Goal: Task Accomplishment & Management: Use online tool/utility

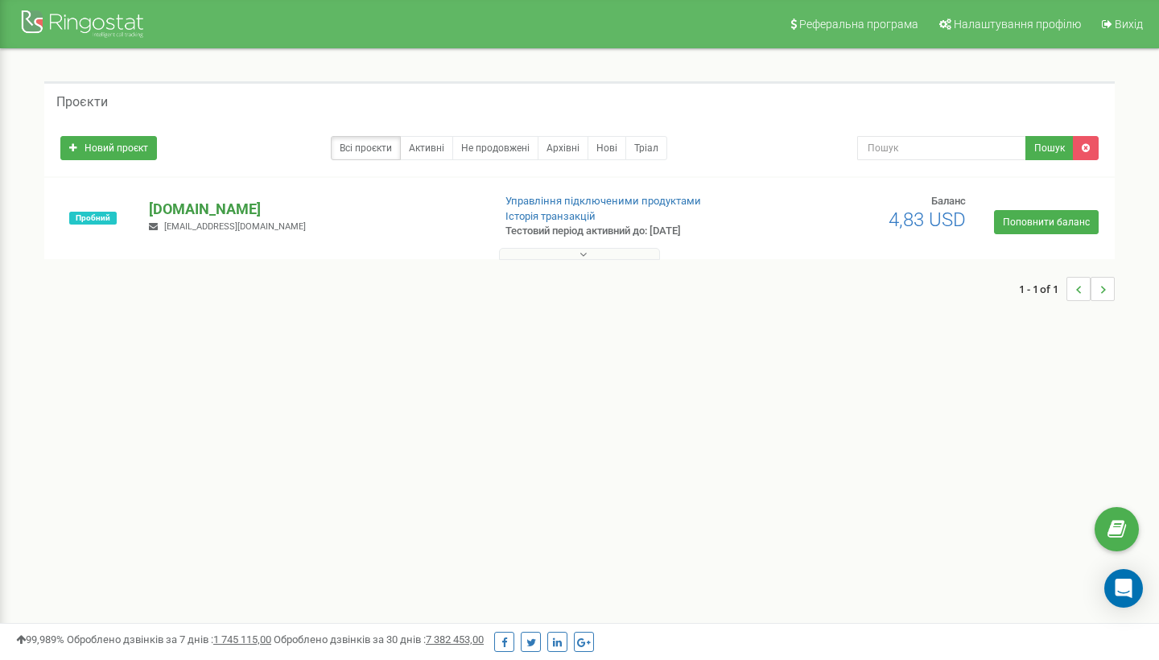
click at [235, 204] on p "[DOMAIN_NAME]" at bounding box center [314, 209] width 330 height 21
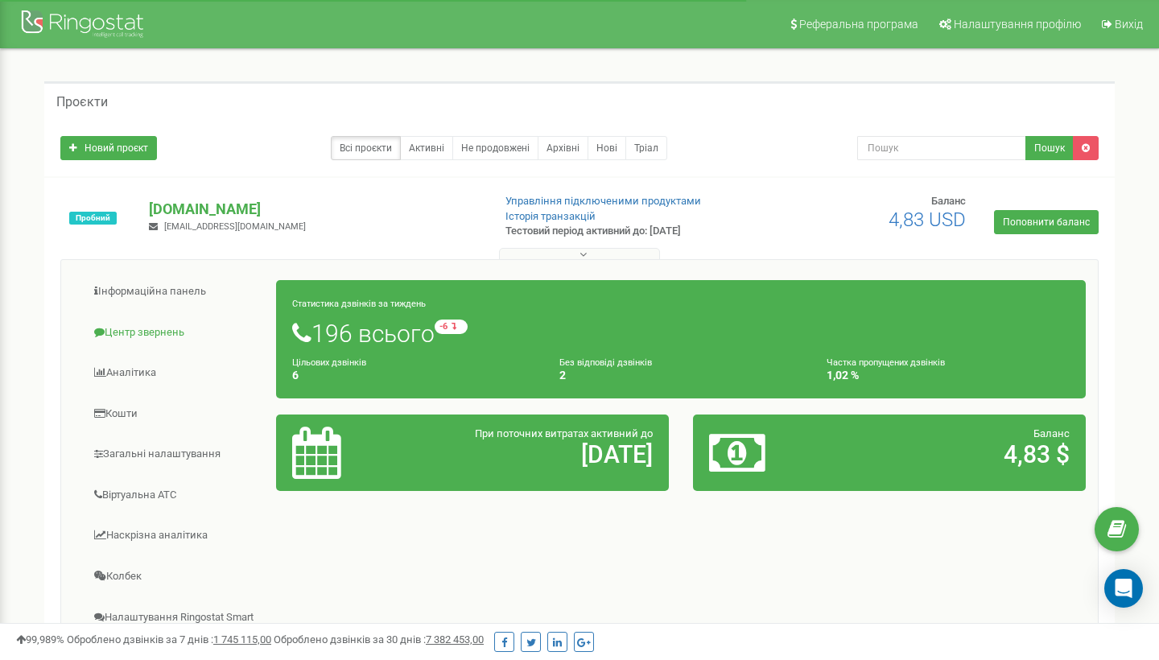
click at [155, 320] on link "Центр звернень" at bounding box center [175, 332] width 204 height 39
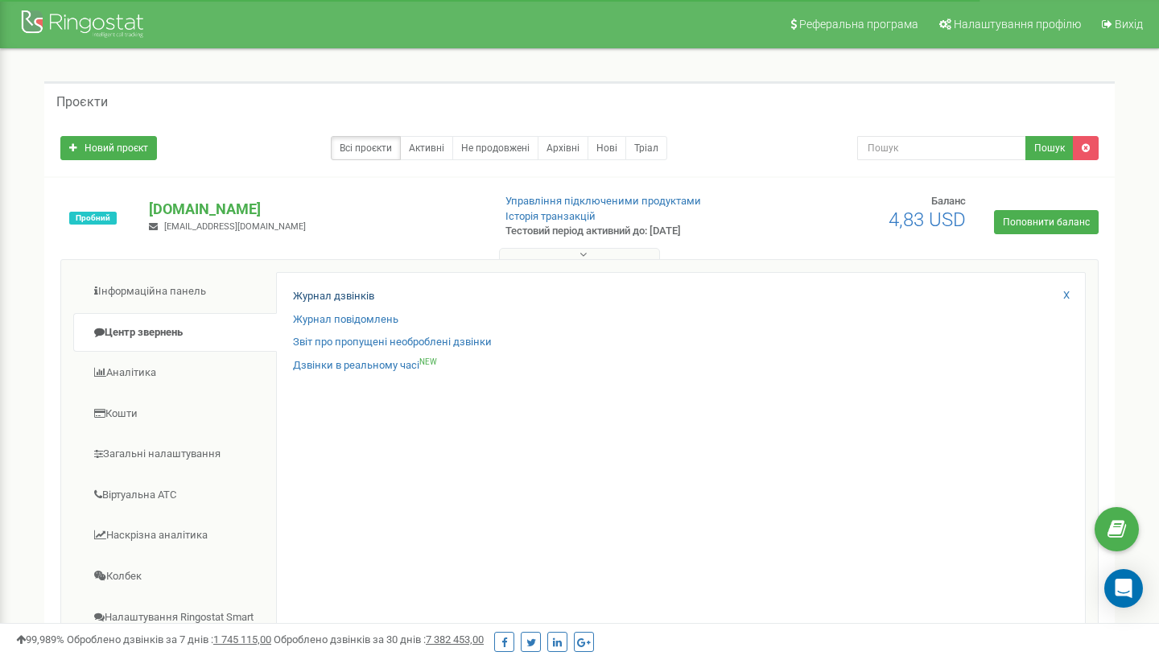
click at [333, 299] on link "Журнал дзвінків" at bounding box center [333, 296] width 81 height 15
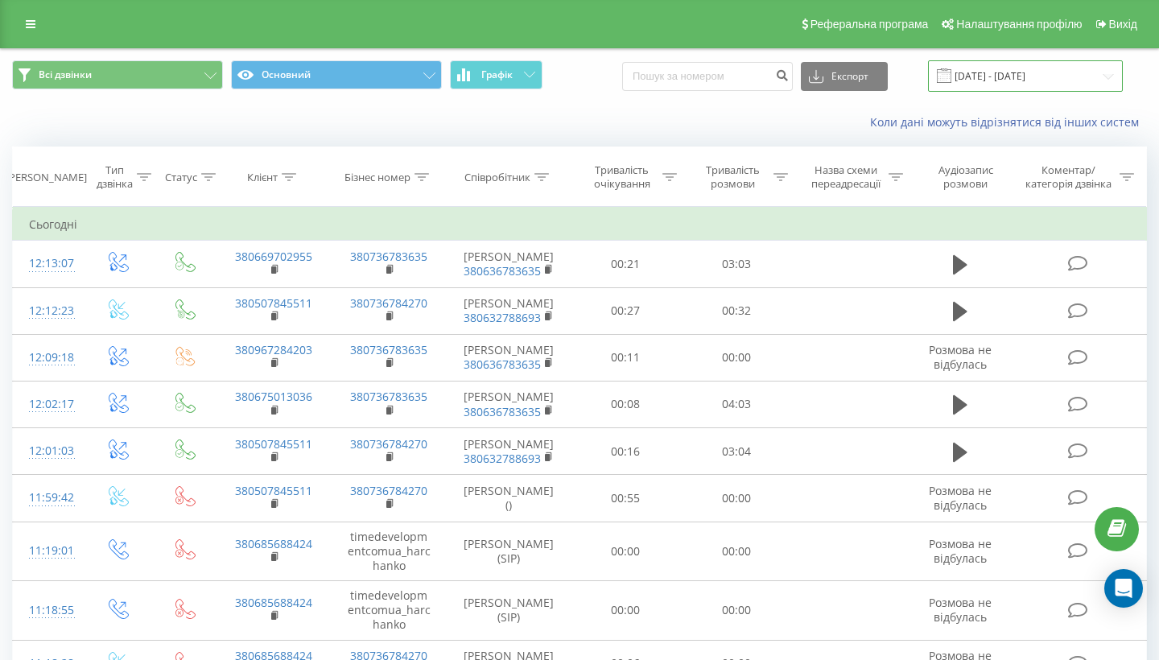
click at [1001, 86] on input "22.08.2025 - 22.09.2025" at bounding box center [1025, 75] width 195 height 31
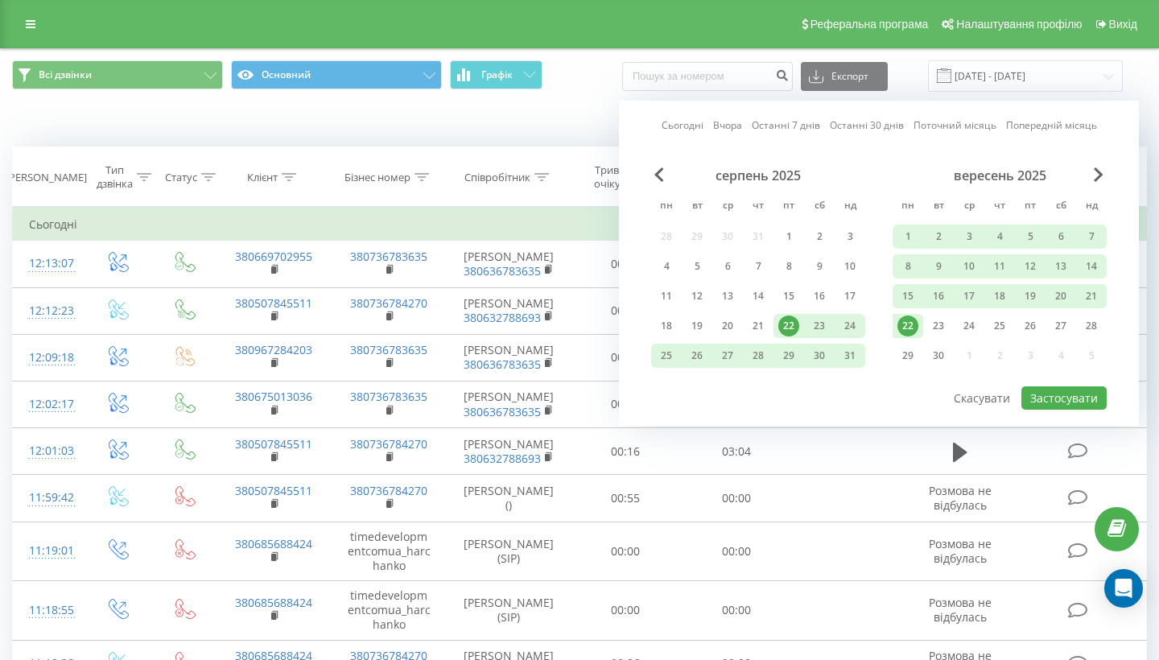
click at [974, 133] on link "Поточний місяць" at bounding box center [954, 124] width 83 height 15
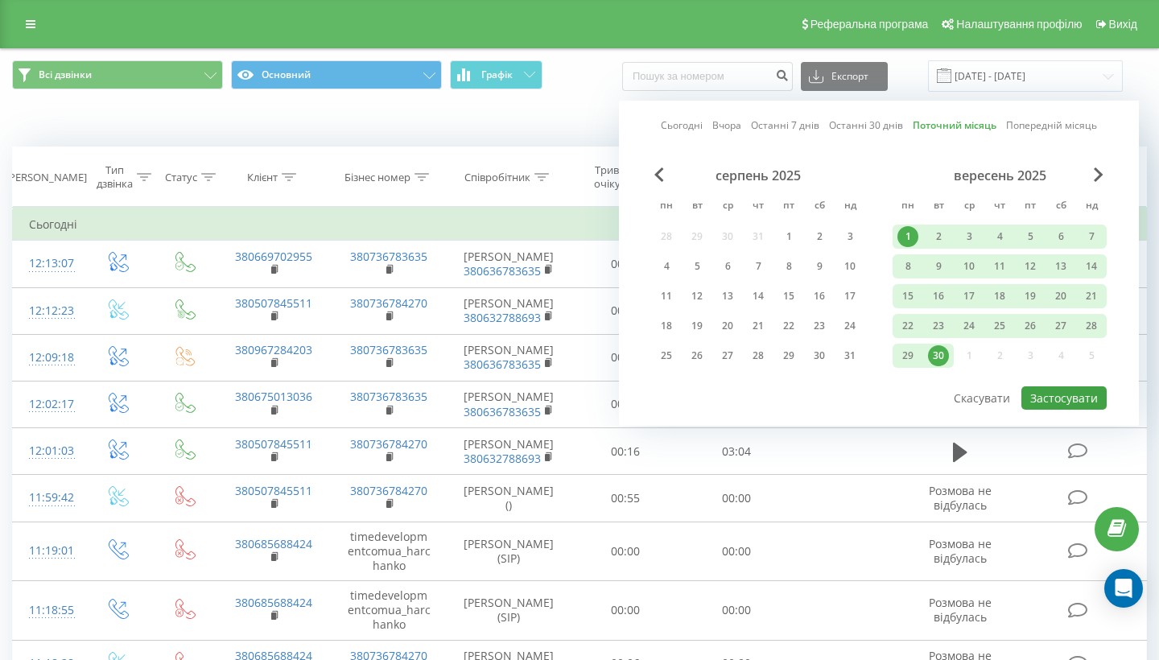
click at [1073, 410] on button "Застосувати" at bounding box center [1063, 397] width 85 height 23
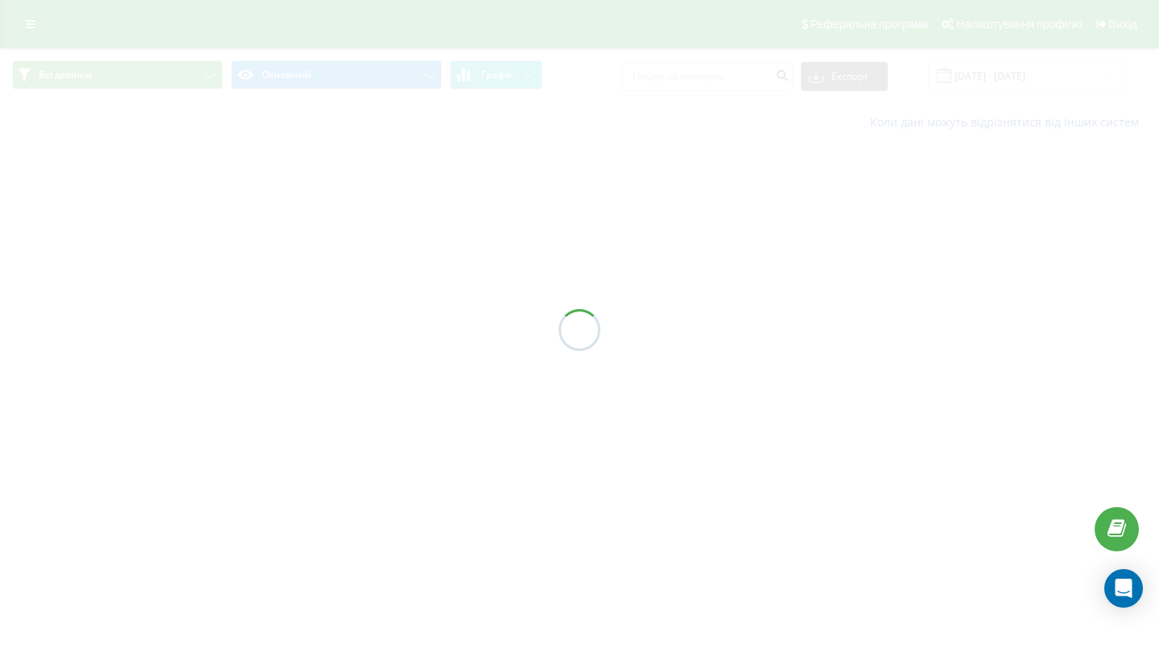
type input "01.09.2025 - 30.09.2025"
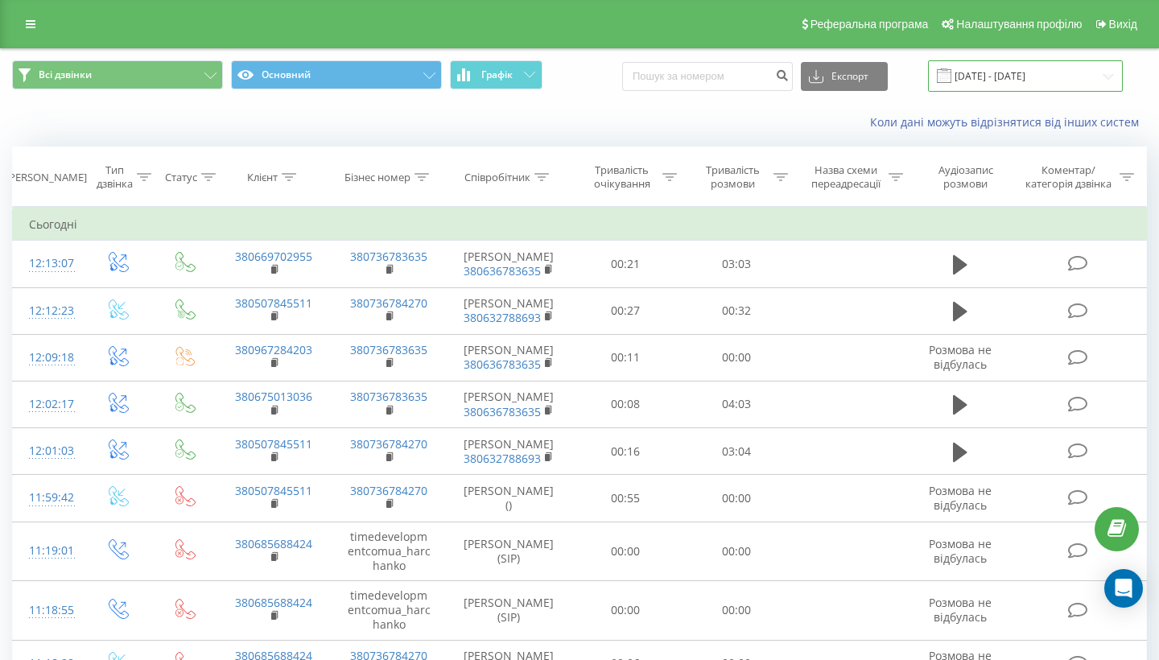
click at [1010, 76] on input "01.09.2025 - 30.09.2025" at bounding box center [1025, 75] width 195 height 31
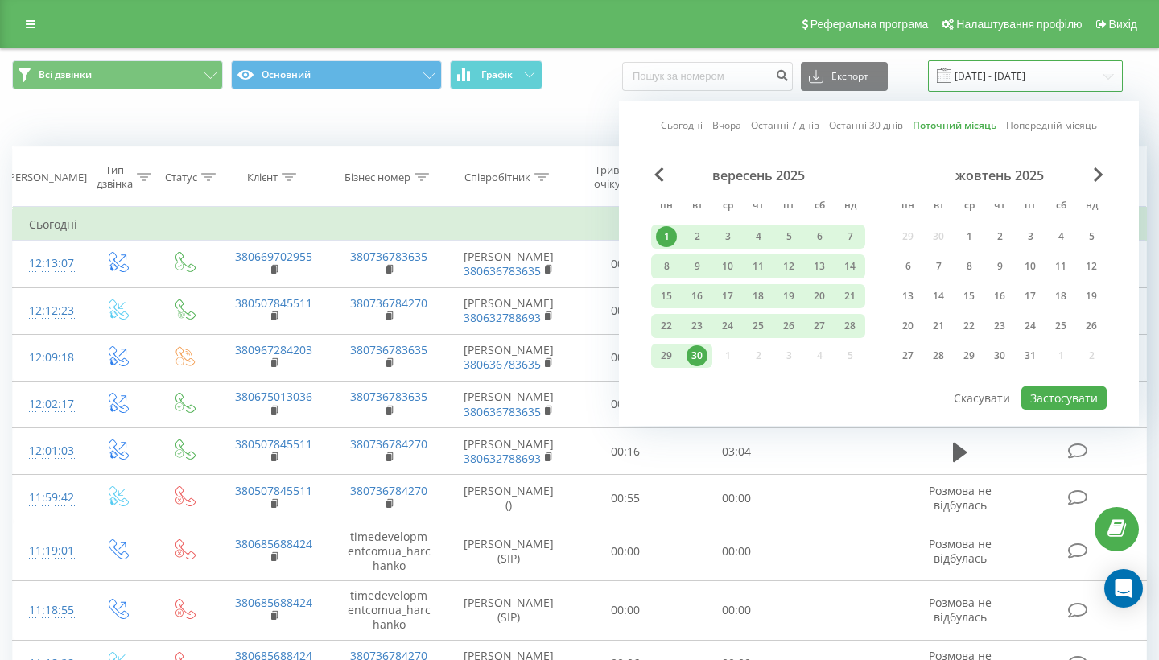
click at [1010, 76] on input "01.09.2025 - 30.09.2025" at bounding box center [1025, 75] width 195 height 31
click at [583, 95] on div "Всі дзвінки Основний Графік Експорт .csv .xls .xlsx 01.09.2025 - 30.09.2025 Сьо…" at bounding box center [579, 76] width 1157 height 54
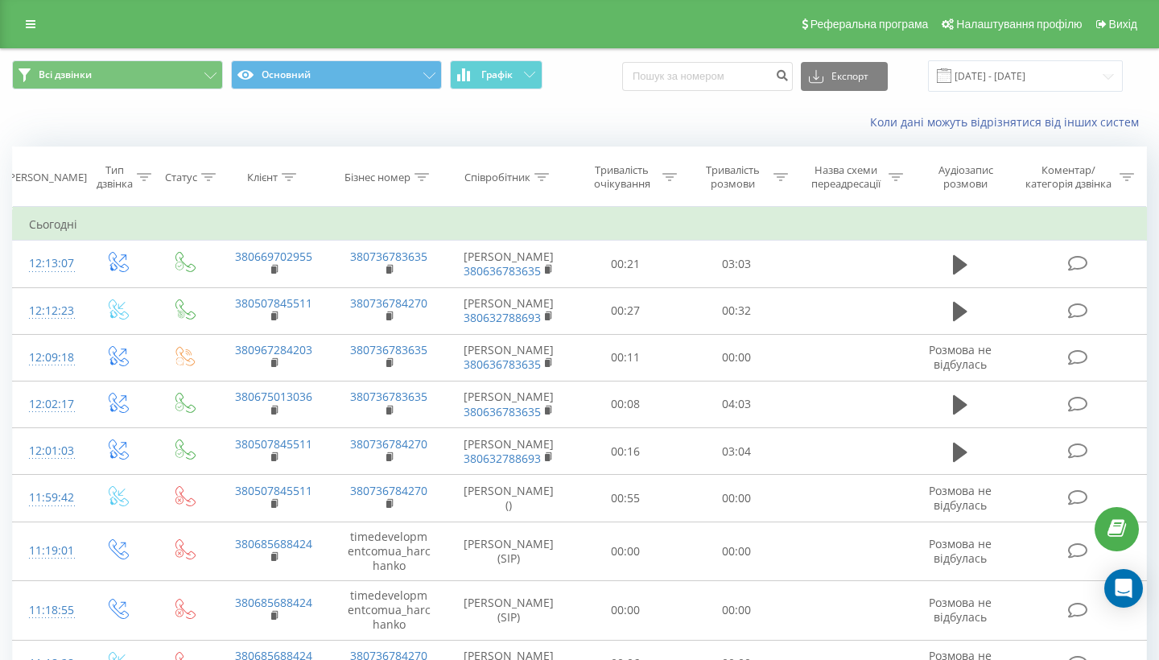
click at [420, 175] on icon at bounding box center [421, 177] width 14 height 8
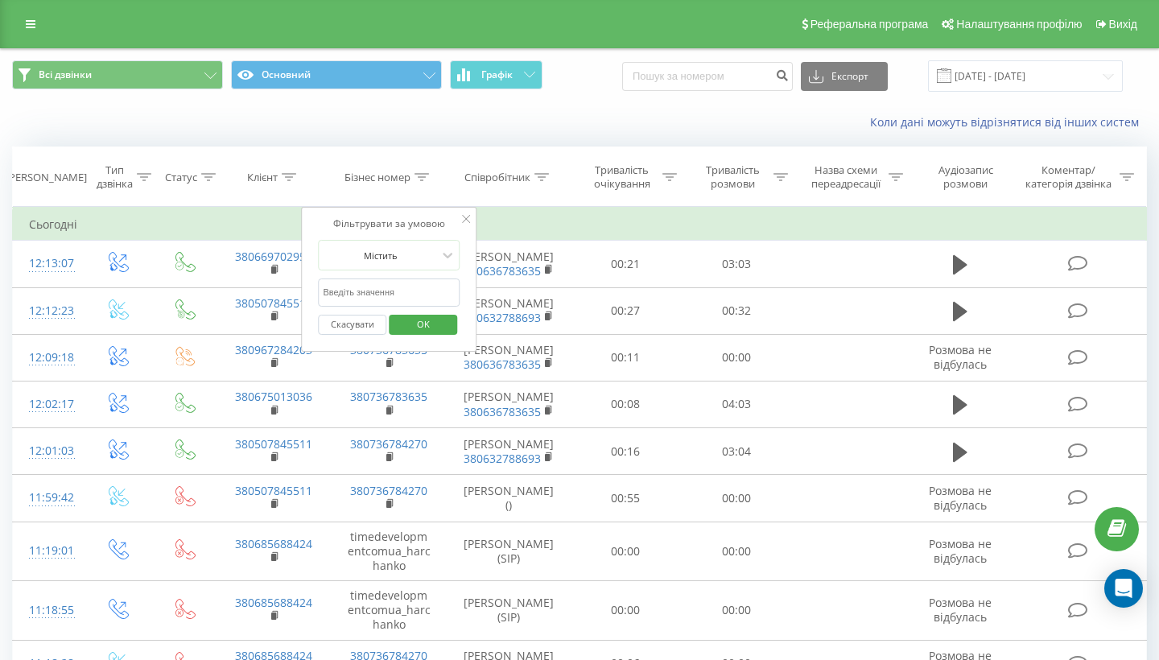
click at [420, 175] on icon at bounding box center [421, 177] width 14 height 8
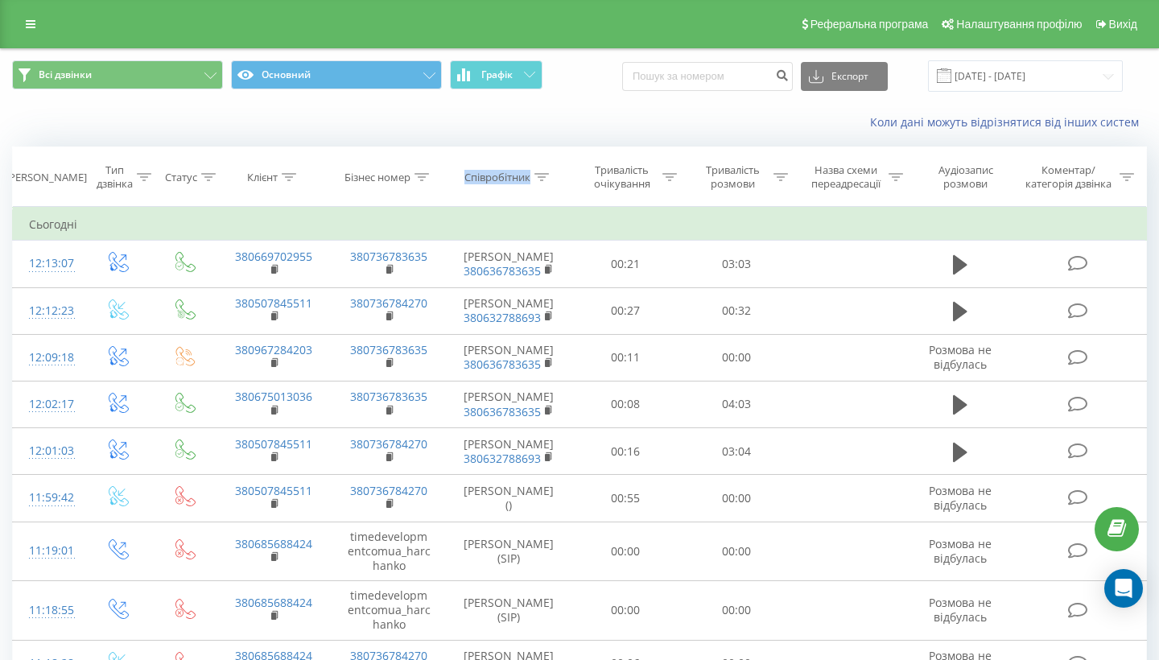
click at [420, 175] on icon at bounding box center [421, 177] width 14 height 8
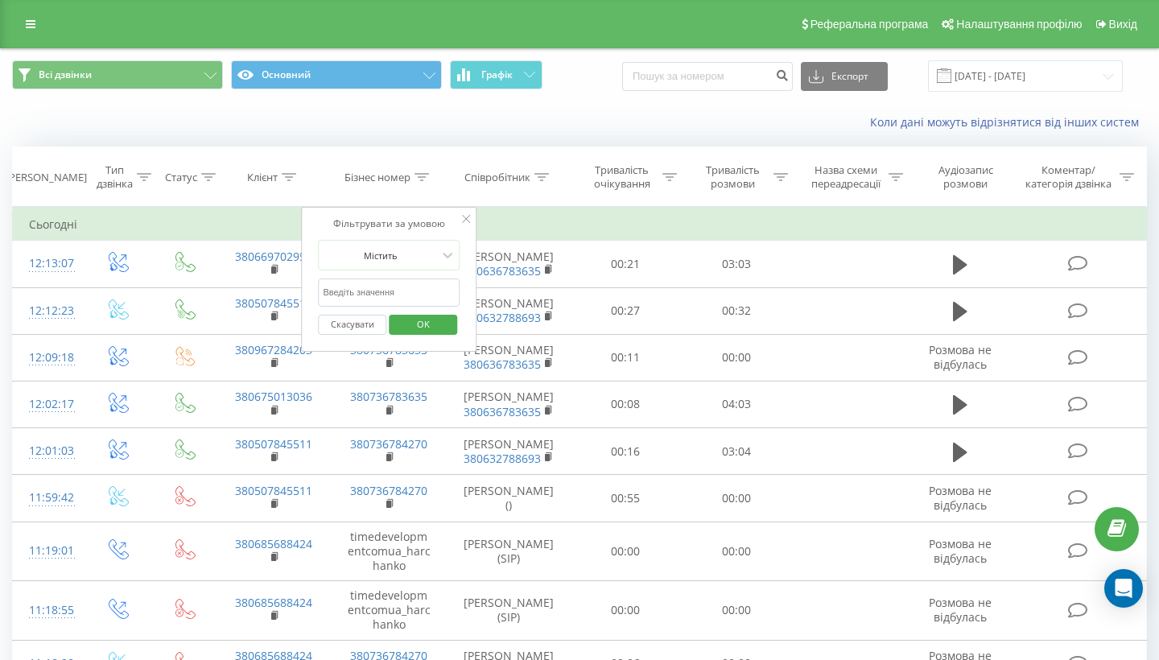
click at [418, 231] on div "Фільтрувати за умовою Містить Скасувати OK" at bounding box center [388, 279] width 175 height 145
click at [410, 278] on input "text" at bounding box center [389, 292] width 142 height 28
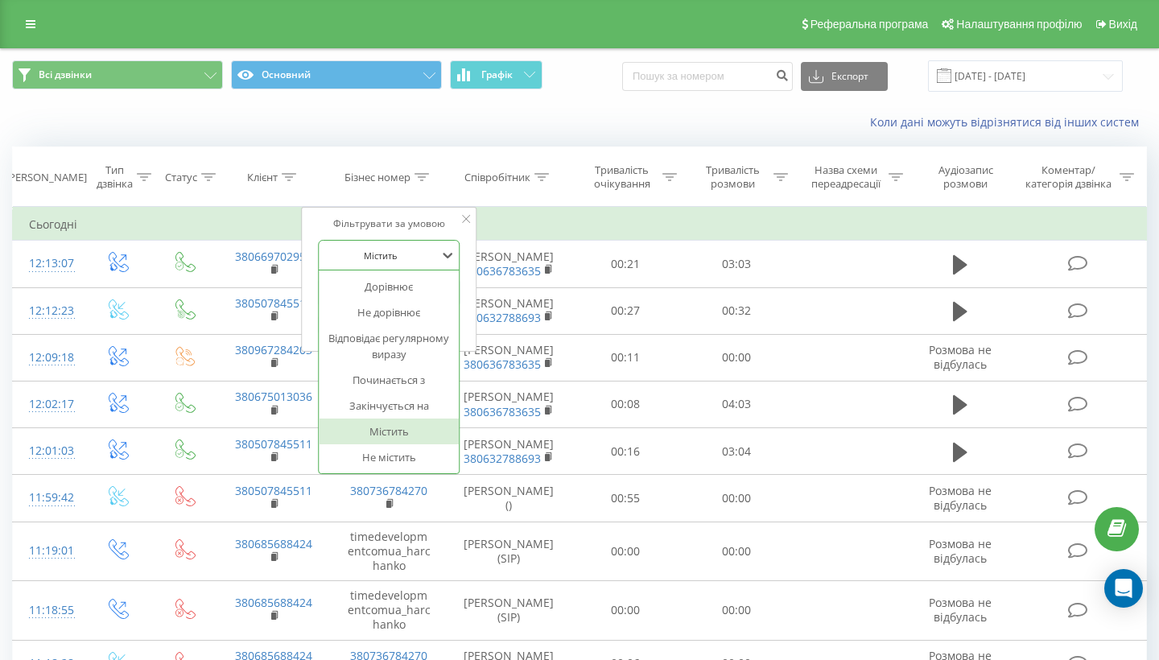
click at [410, 248] on div "Фільтрувати за умовою Містить selected, 6 of 7. 7 results available. Use Up and…" at bounding box center [388, 279] width 175 height 145
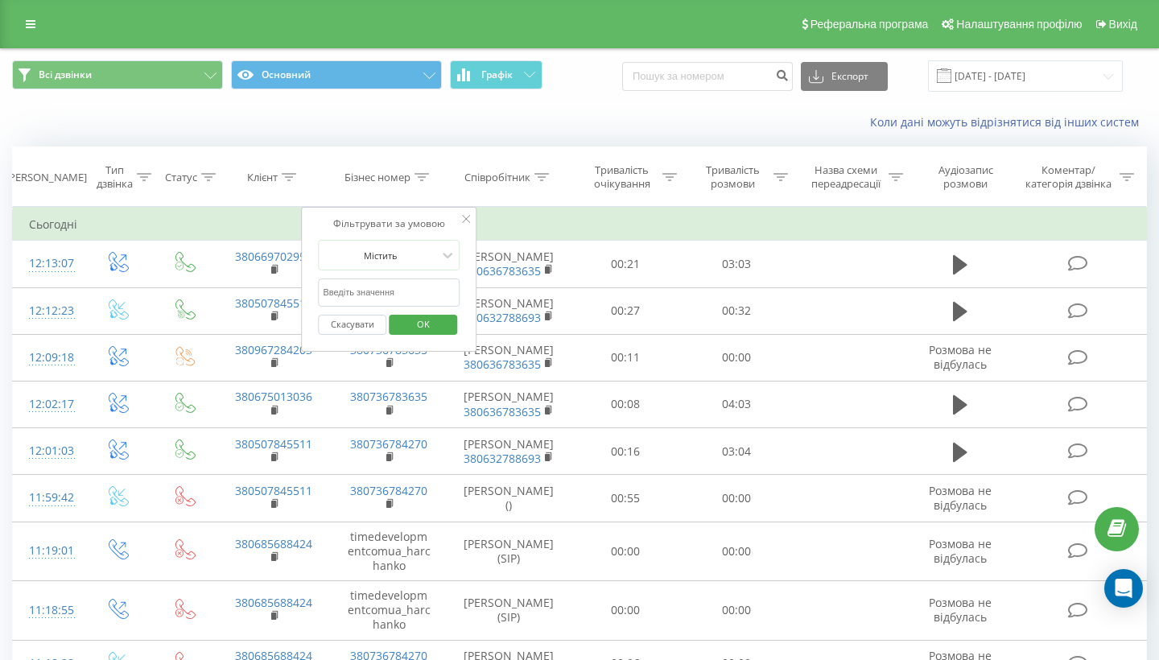
click at [417, 232] on div "Фільтрувати за умовою" at bounding box center [389, 224] width 142 height 16
click at [412, 301] on input "text" at bounding box center [389, 292] width 142 height 28
click at [423, 330] on span "OK" at bounding box center [423, 323] width 45 height 25
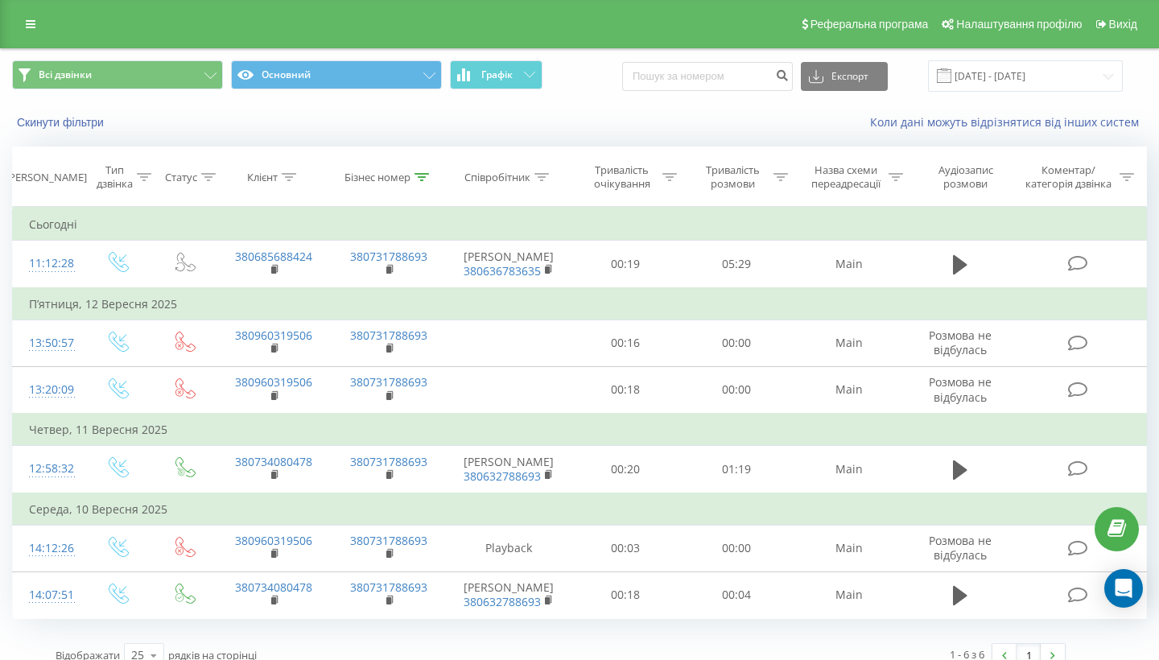
click at [387, 184] on div "Бізнес номер" at bounding box center [377, 178] width 66 height 14
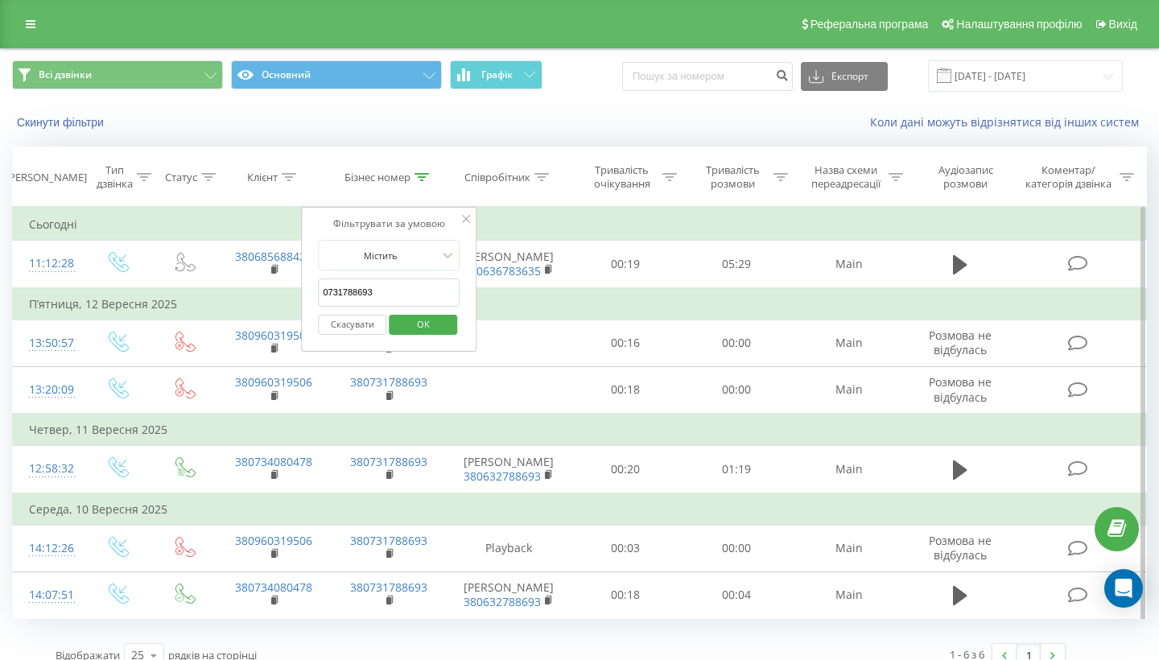
click at [381, 307] on input "0731788693" at bounding box center [389, 292] width 142 height 28
paste input "5678667"
click at [432, 336] on span "OK" at bounding box center [423, 323] width 45 height 25
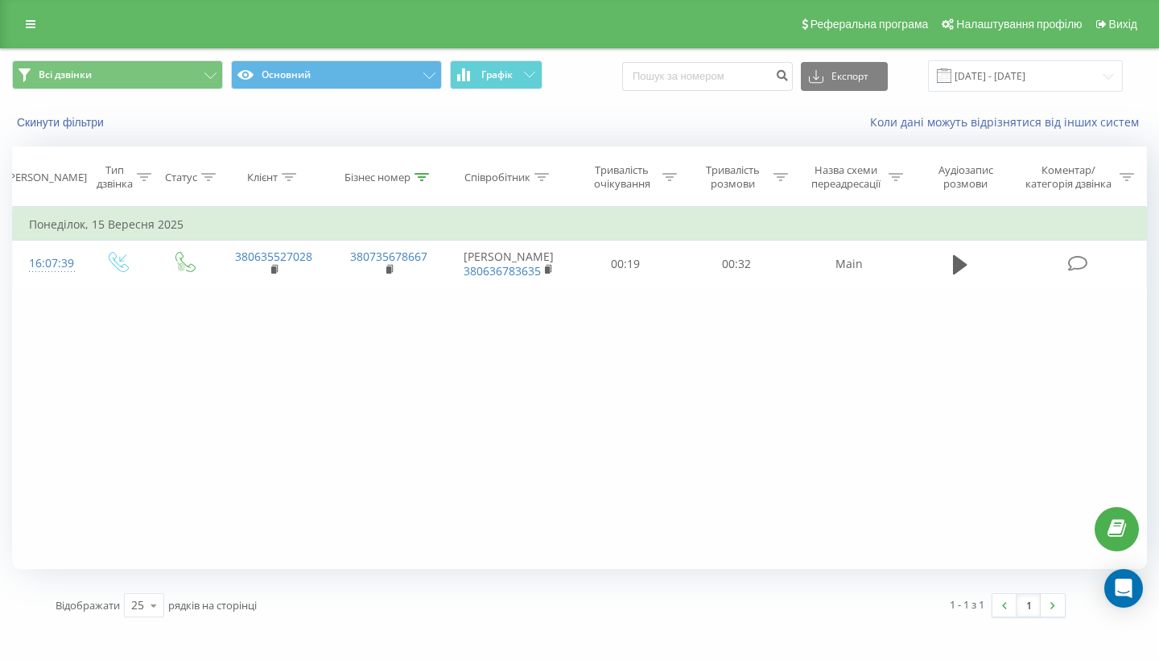
click at [360, 184] on div "Бізнес номер" at bounding box center [377, 178] width 66 height 14
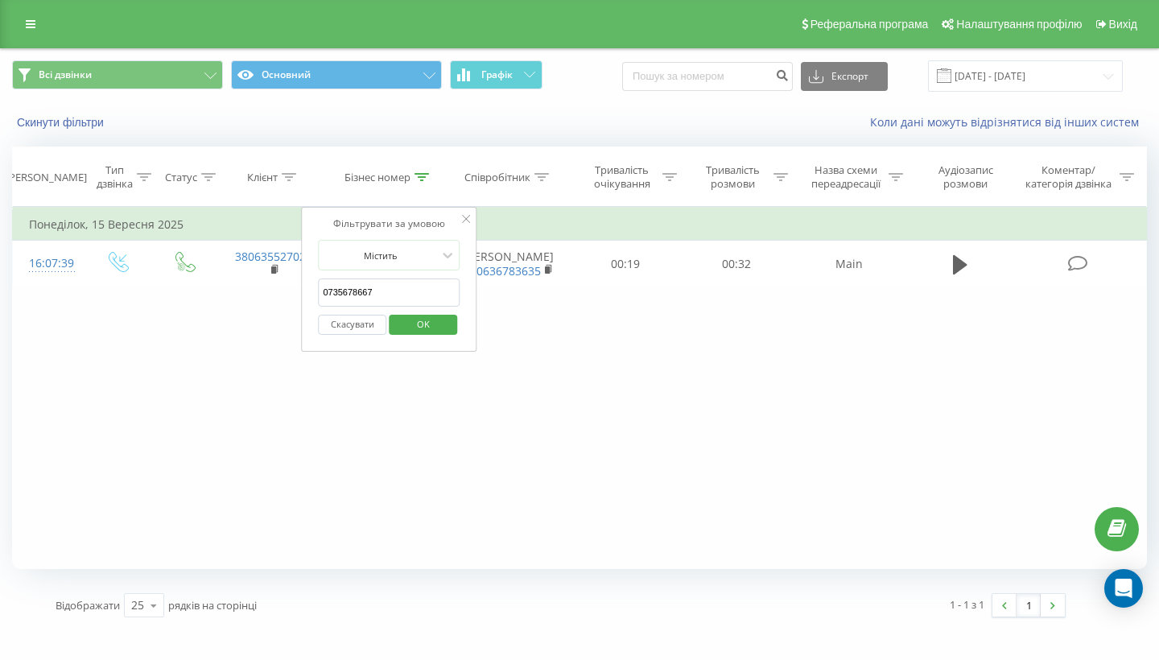
click at [395, 307] on input "0735678667" at bounding box center [389, 292] width 142 height 28
type input "0674048774"
click at [422, 335] on button "OK" at bounding box center [423, 325] width 68 height 20
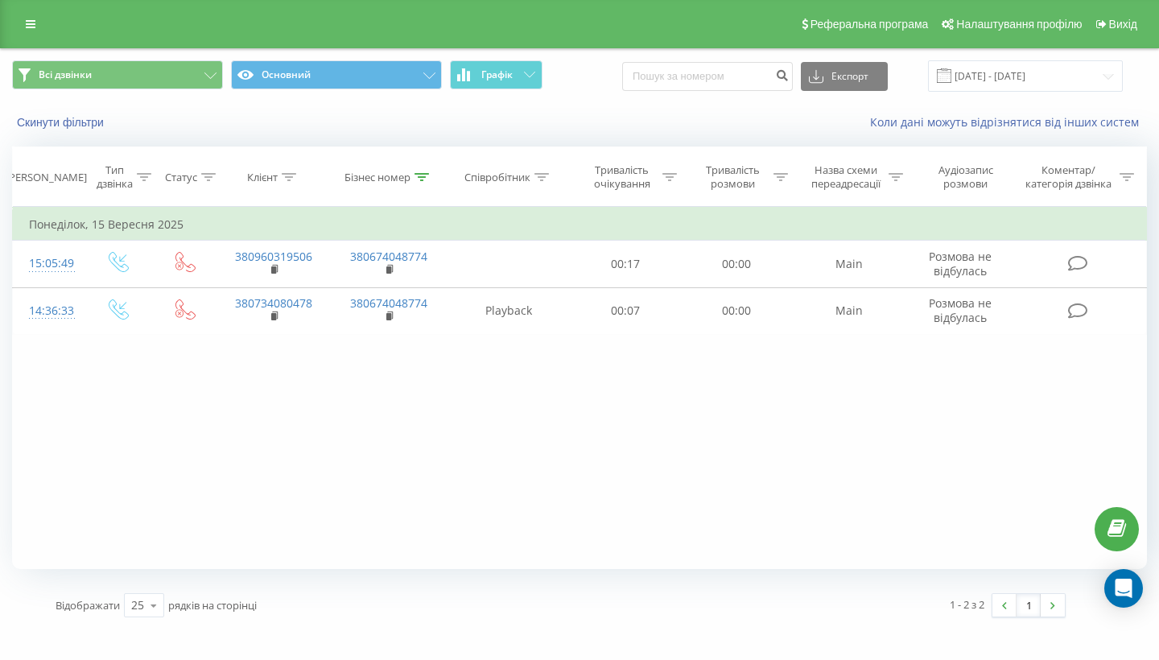
click at [427, 184] on div at bounding box center [421, 178] width 14 height 14
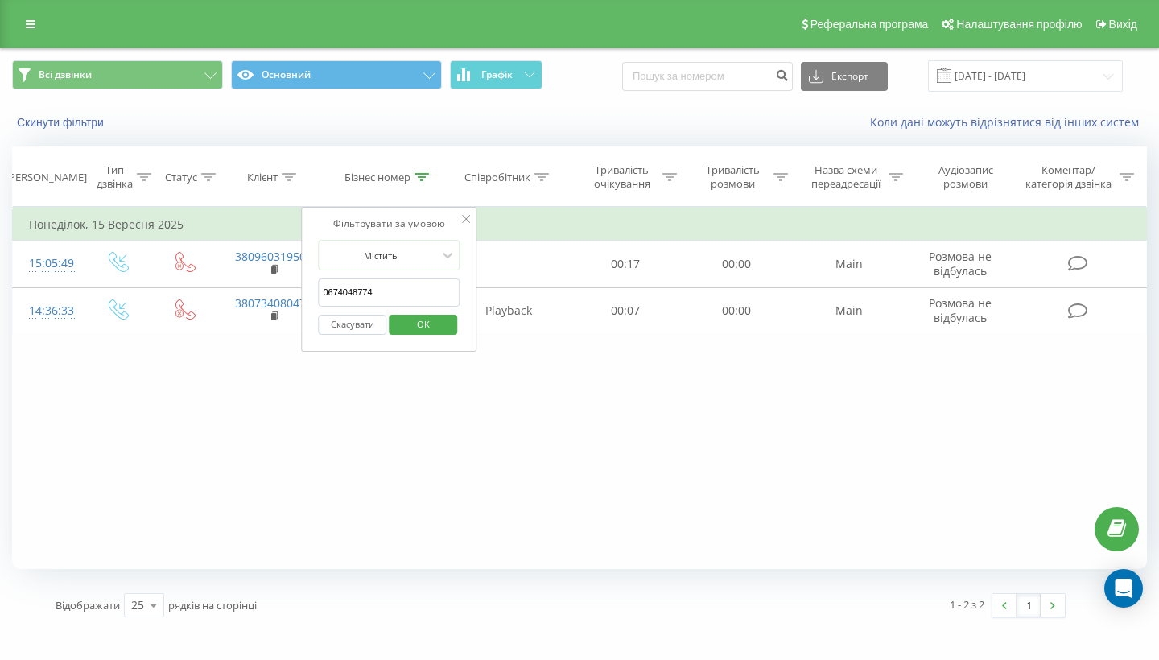
click at [474, 142] on div "Скинути фільтри Коли дані можуть відрізнятися вiд інших систем" at bounding box center [579, 122] width 1157 height 39
click at [26, 35] on link at bounding box center [30, 24] width 29 height 23
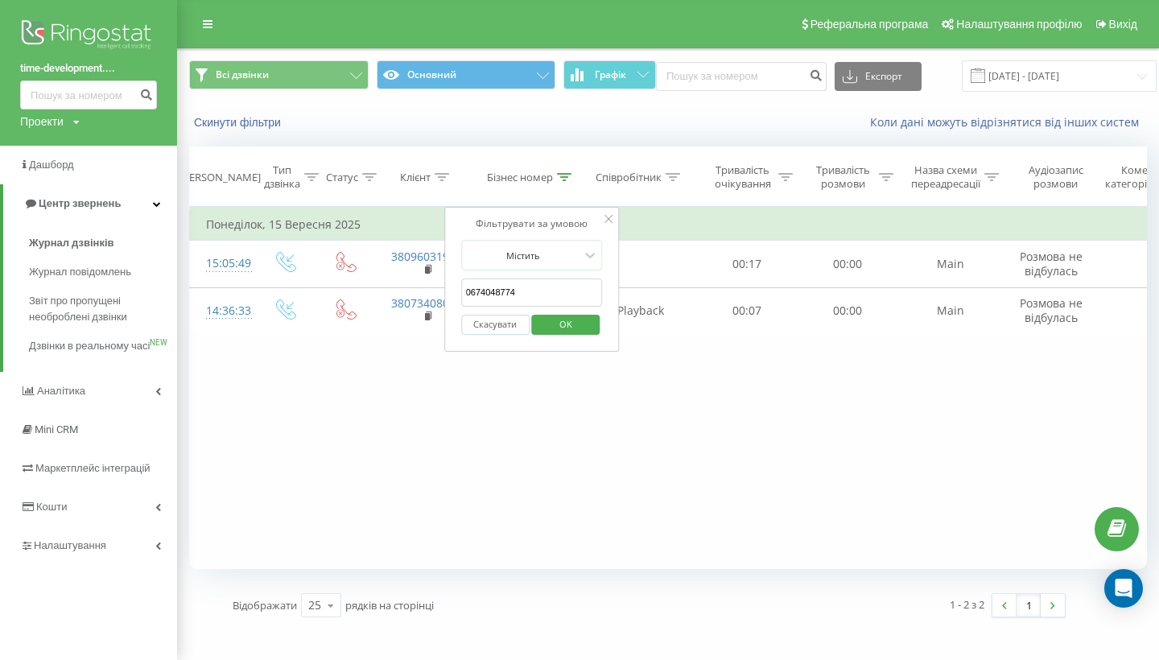
click at [83, 31] on img at bounding box center [88, 36] width 137 height 40
